Goal: Information Seeking & Learning: Learn about a topic

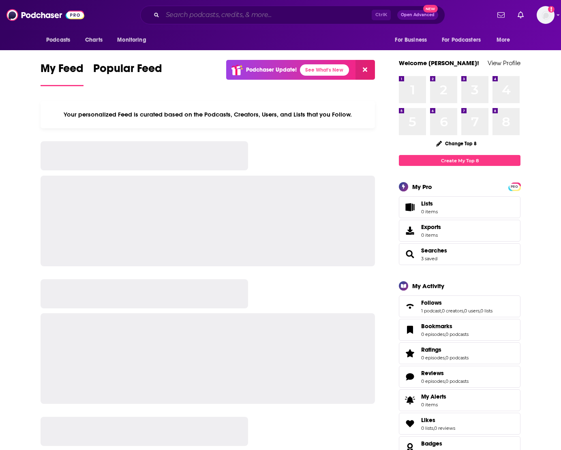
click at [241, 18] on input "Search podcasts, credits, & more..." at bounding box center [266, 15] width 209 height 13
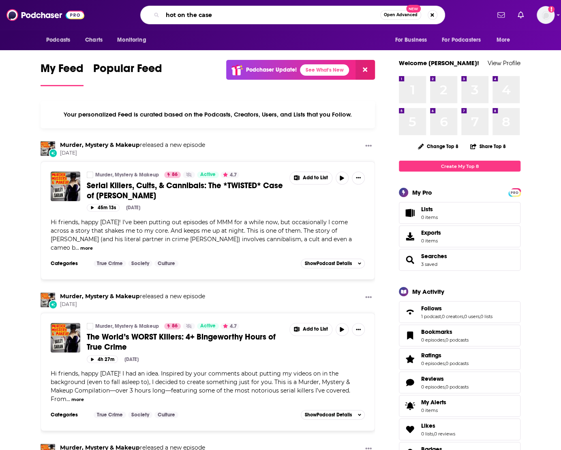
type input "hot on the case"
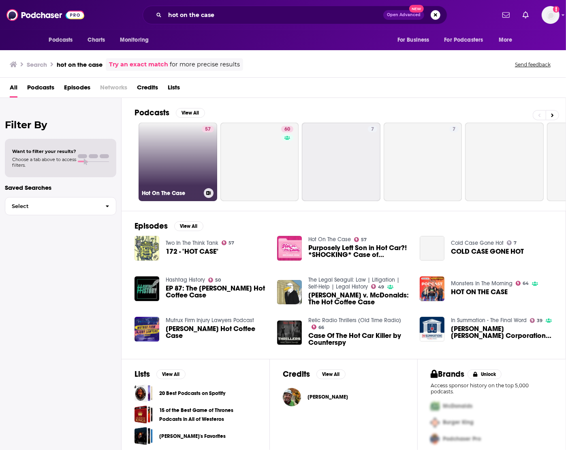
click at [180, 146] on link "57 Hot On The Case" at bounding box center [178, 162] width 79 height 79
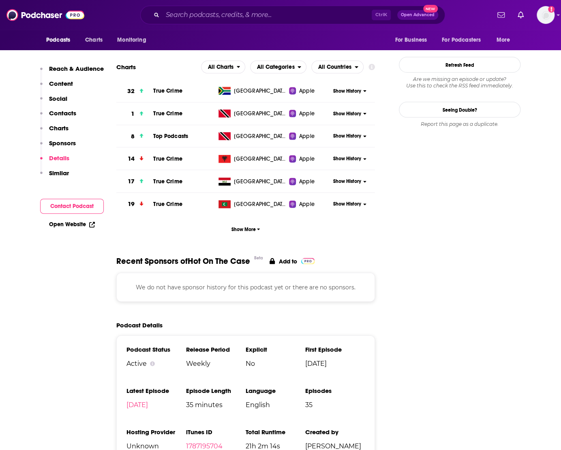
scroll to position [626, 0]
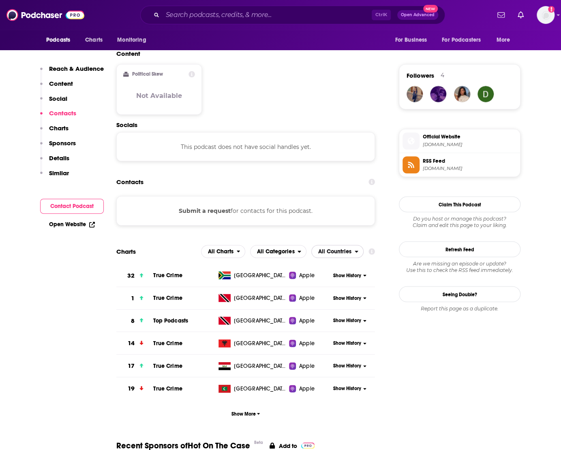
click at [334, 249] on span "All Countries" at bounding box center [334, 252] width 33 height 6
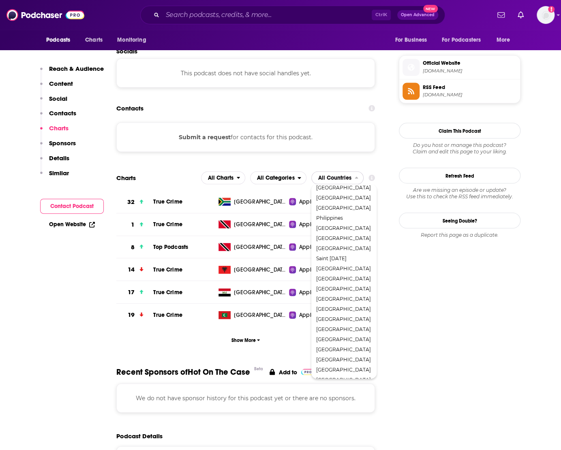
scroll to position [267, 0]
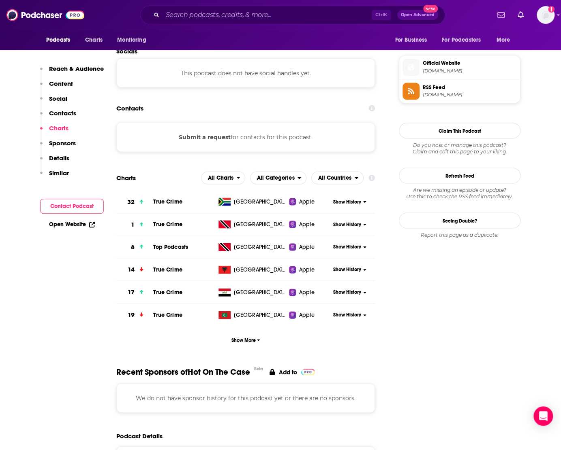
scroll to position [626, 0]
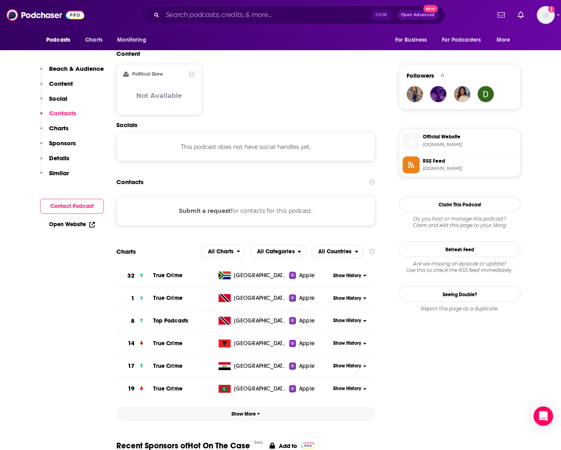
click at [259, 406] on button "Show More" at bounding box center [245, 413] width 258 height 15
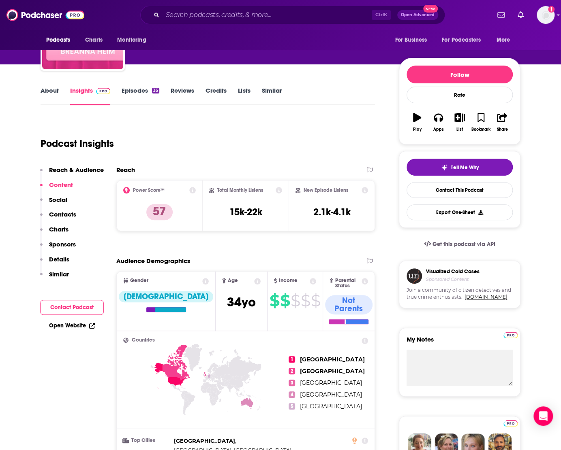
scroll to position [0, 0]
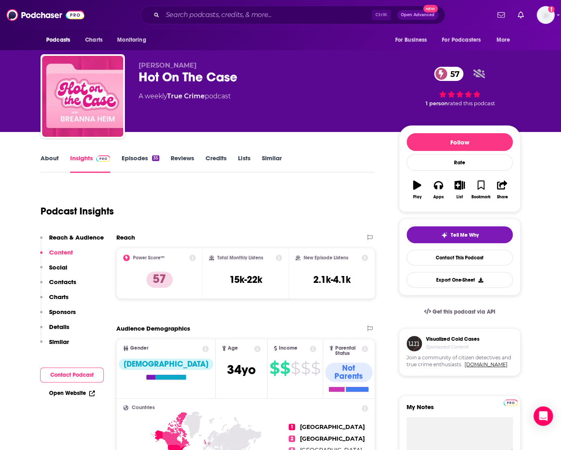
click at [164, 200] on div "Podcast Insights" at bounding box center [205, 206] width 328 height 41
click at [185, 193] on div "Podcast Insights" at bounding box center [205, 206] width 328 height 41
click at [146, 192] on div "Podcast Insights" at bounding box center [205, 206] width 328 height 41
click at [146, 190] on div "Podcast Insights" at bounding box center [205, 206] width 328 height 41
click at [290, 85] on div "Hot On The Case 57" at bounding box center [262, 77] width 247 height 16
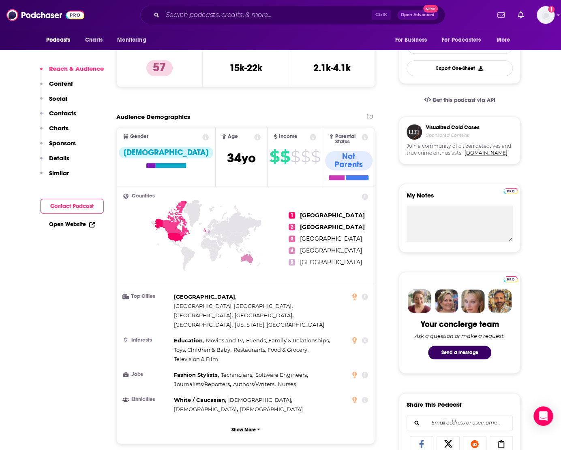
scroll to position [258, 0]
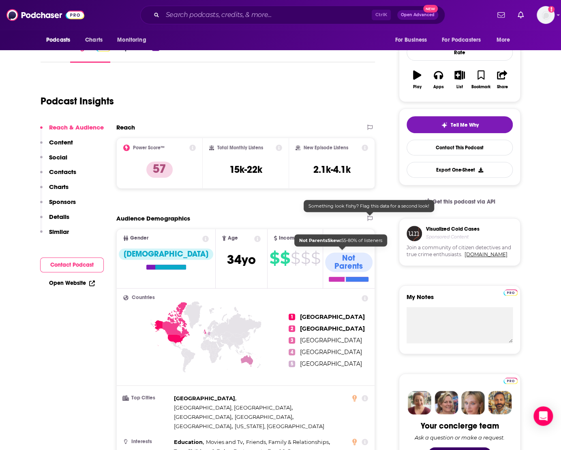
scroll to position [0, 0]
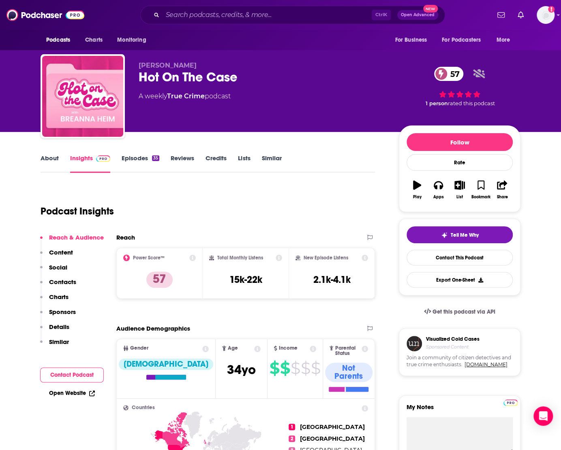
click at [131, 159] on link "Episodes 35" at bounding box center [141, 163] width 38 height 19
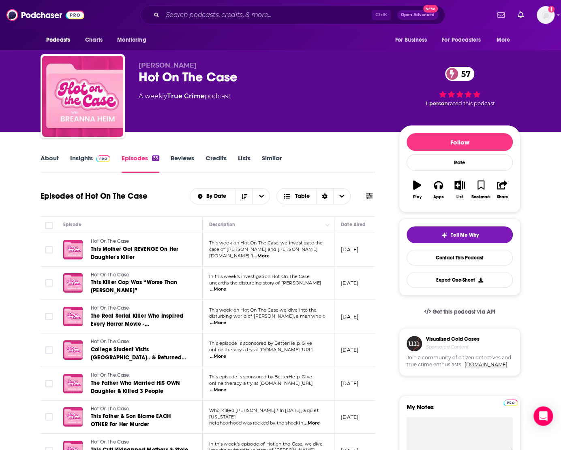
click at [93, 160] on span at bounding box center [101, 158] width 17 height 8
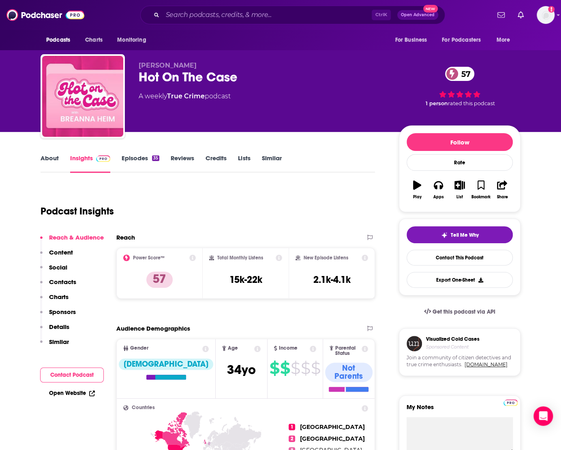
click at [193, 255] on icon at bounding box center [192, 258] width 6 height 6
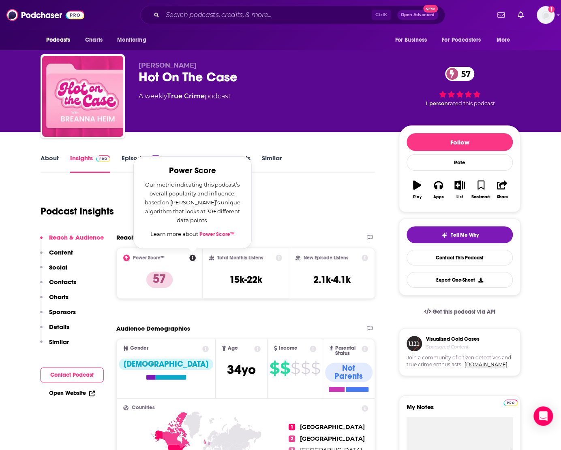
click at [280, 206] on div "Podcast Insights" at bounding box center [205, 206] width 328 height 41
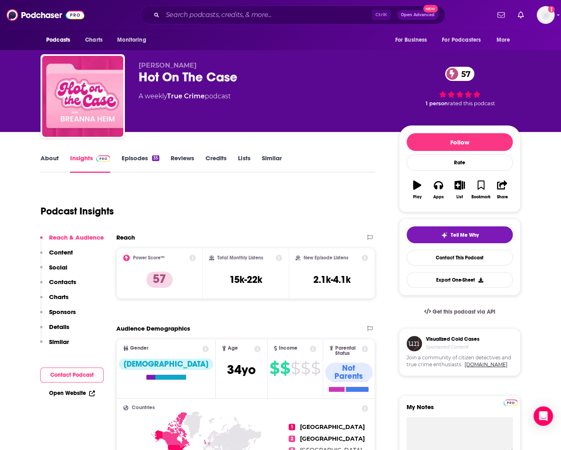
click at [280, 259] on icon at bounding box center [278, 258] width 6 height 6
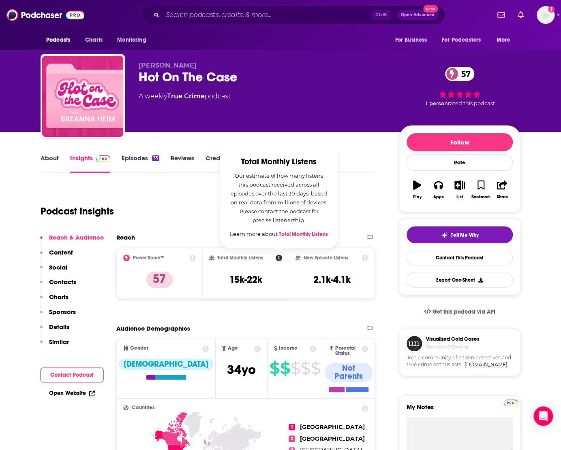
click at [366, 193] on div "Podcast Insights" at bounding box center [205, 206] width 328 height 41
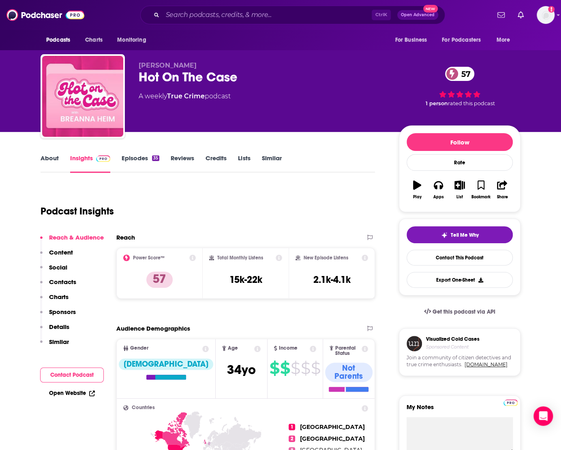
click at [363, 258] on icon at bounding box center [364, 258] width 6 height 6
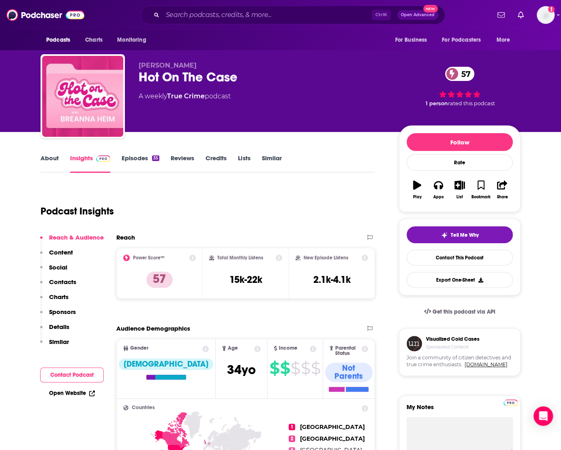
click at [66, 249] on p "Content" at bounding box center [61, 253] width 24 height 8
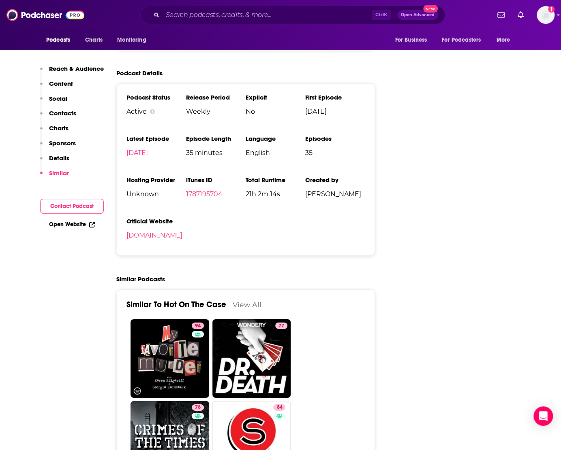
scroll to position [1040, 0]
